Goal: Navigation & Orientation: Find specific page/section

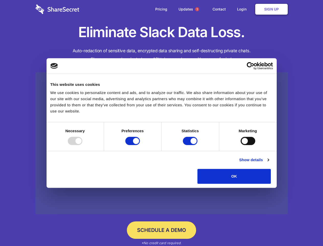
click at [82, 145] on div at bounding box center [75, 141] width 15 height 8
click at [140, 145] on input "Preferences" at bounding box center [132, 141] width 15 height 8
checkbox input "false"
click at [191, 145] on input "Statistics" at bounding box center [190, 141] width 15 height 8
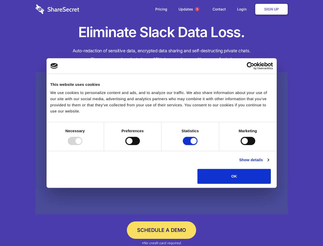
checkbox input "false"
click at [241, 145] on input "Marketing" at bounding box center [248, 141] width 15 height 8
checkbox input "true"
click at [269, 163] on link "Show details" at bounding box center [254, 160] width 30 height 6
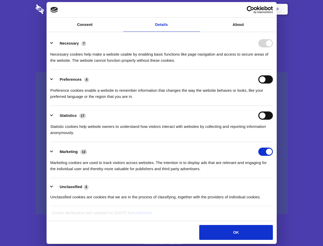
click at [273, 70] on li "Necessary 7 Necessary cookies help make a website usable by enabling basic func…" at bounding box center [161, 52] width 223 height 36
click at [197, 9] on span "1" at bounding box center [197, 9] width 4 height 4
